Goal: Find specific page/section: Find specific page/section

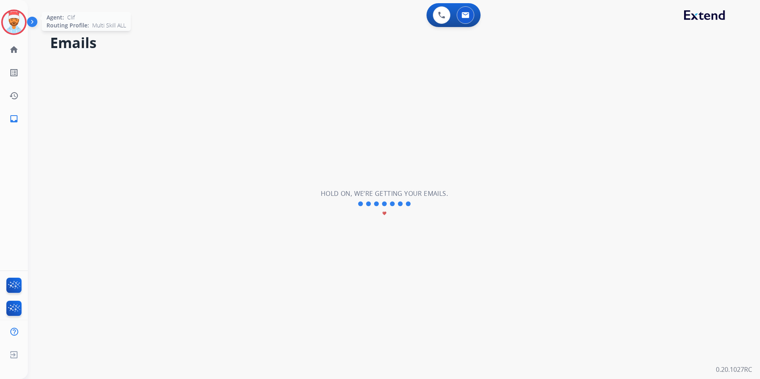
click at [14, 30] on img at bounding box center [14, 22] width 22 height 22
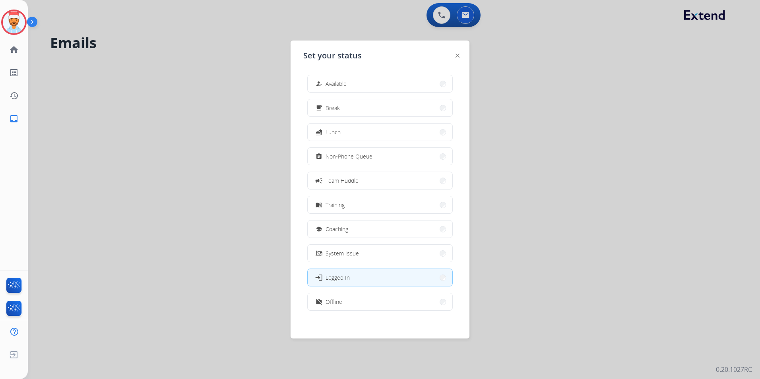
click at [344, 307] on button "work_off Offline" at bounding box center [380, 302] width 145 height 17
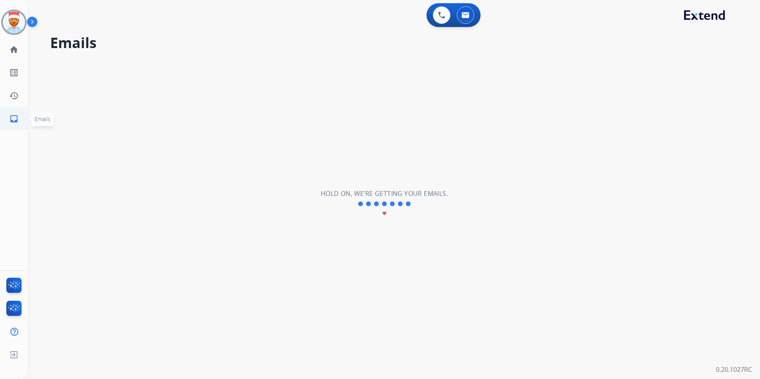
click at [10, 121] on mat-icon "inbox" at bounding box center [14, 119] width 10 height 10
click at [12, 49] on mat-icon "home" at bounding box center [14, 50] width 10 height 10
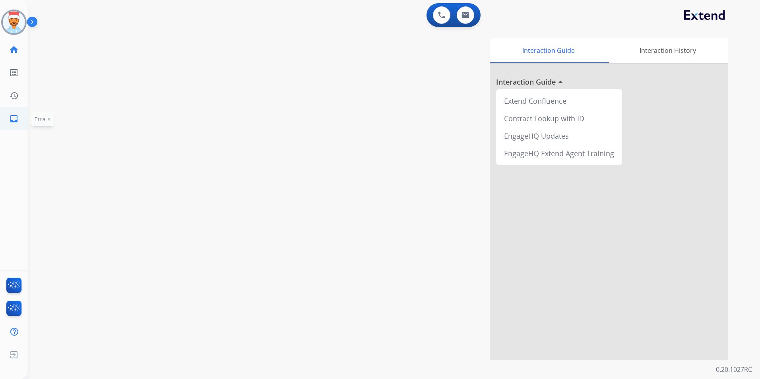
click at [16, 122] on mat-icon "inbox" at bounding box center [14, 119] width 10 height 10
select select "**********"
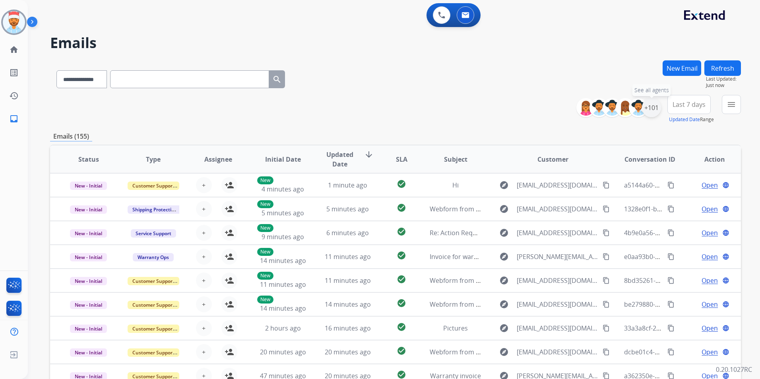
click at [651, 108] on div "+101" at bounding box center [651, 107] width 19 height 19
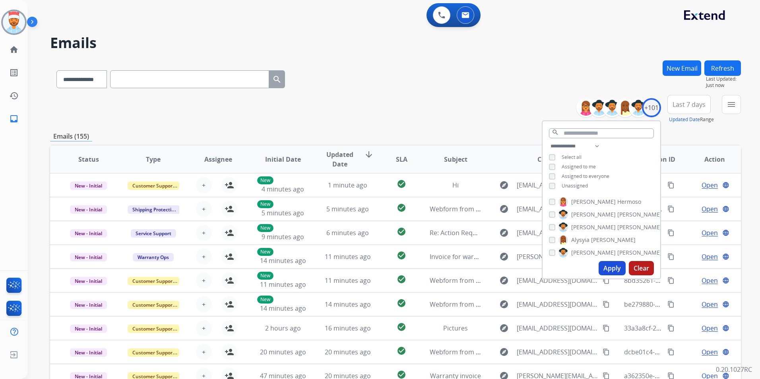
click at [610, 267] on button "Apply" at bounding box center [612, 268] width 27 height 14
click at [614, 274] on button "Apply" at bounding box center [612, 268] width 27 height 14
click at [703, 128] on div "**********" at bounding box center [395, 256] width 691 height 392
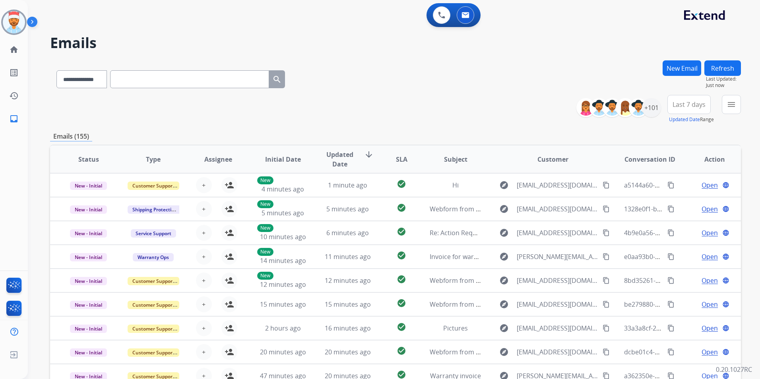
click at [690, 109] on button "Last 7 days" at bounding box center [689, 104] width 43 height 19
click at [687, 206] on div "Last 90 days" at bounding box center [687, 201] width 44 height 12
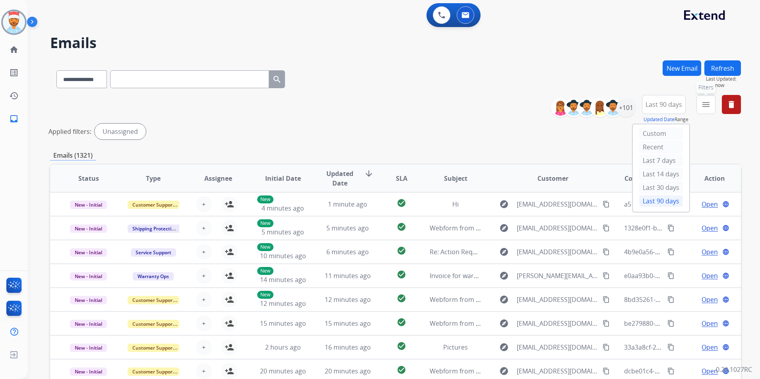
click at [711, 109] on button "menu Filters" at bounding box center [706, 104] width 19 height 19
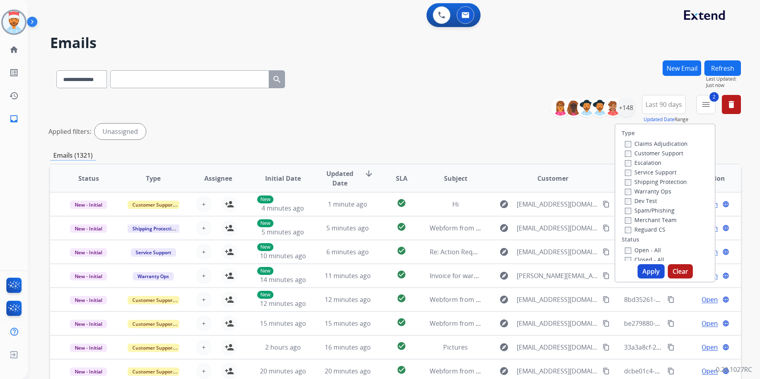
click at [628, 229] on label "Reguard CS" at bounding box center [645, 230] width 41 height 8
click at [655, 276] on button "Apply" at bounding box center [651, 271] width 27 height 14
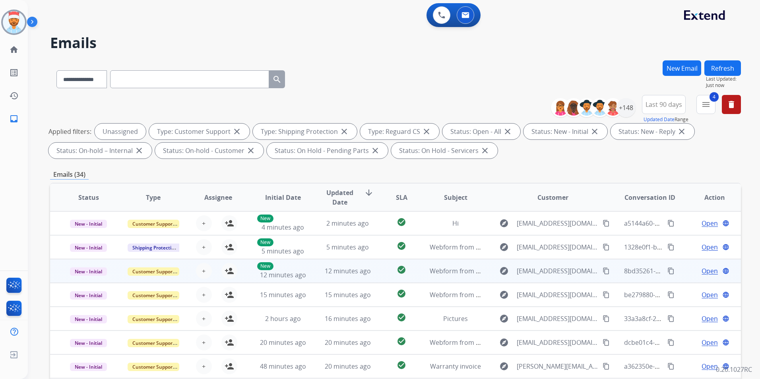
scroll to position [80, 0]
